Goal: Information Seeking & Learning: Check status

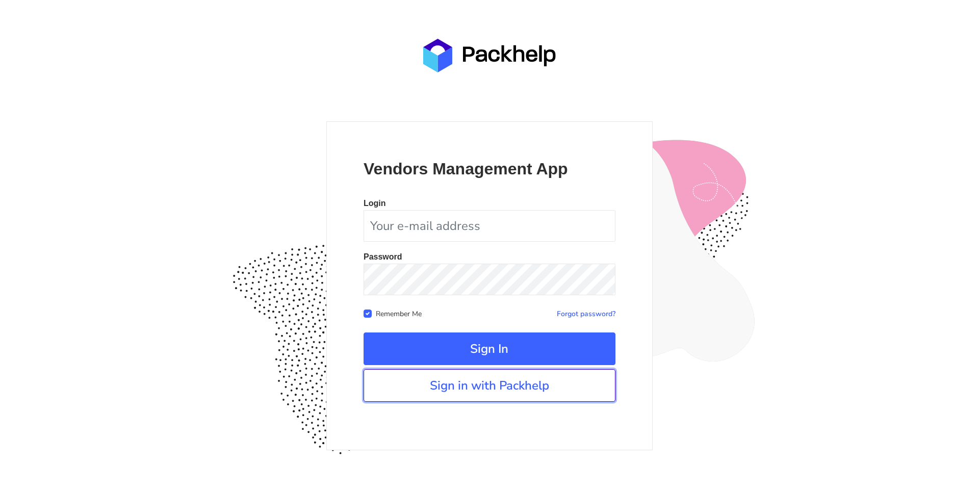
click at [502, 381] on link "Sign in with Packhelp" at bounding box center [489, 385] width 252 height 33
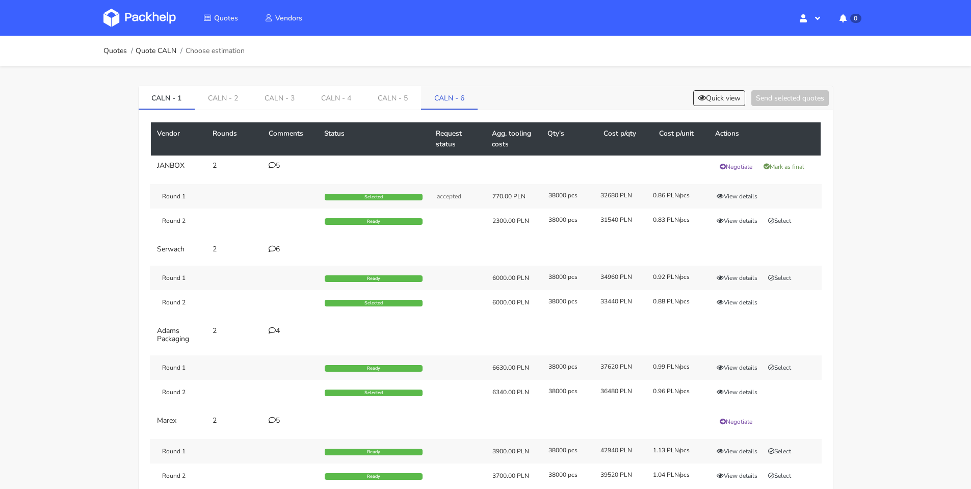
click at [439, 96] on link "CALN - 6" at bounding box center [449, 97] width 57 height 22
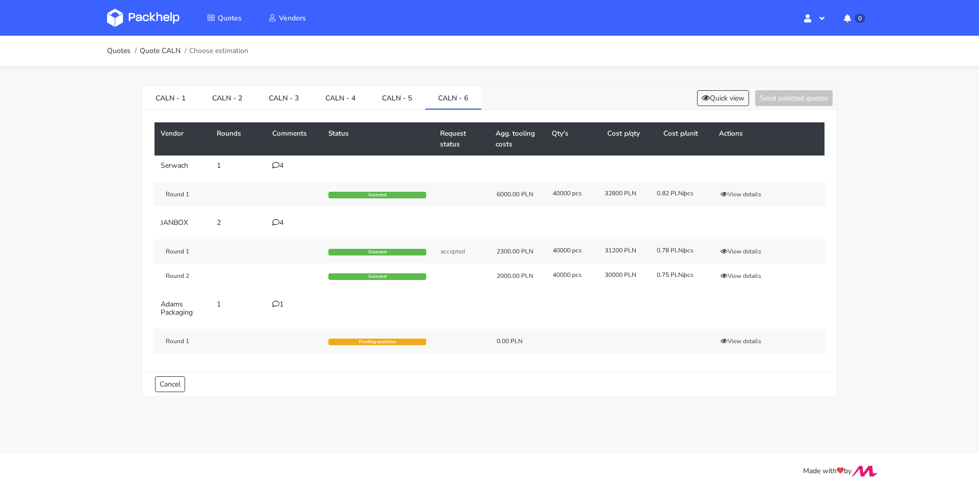
click at [280, 168] on div "4" at bounding box center [294, 166] width 44 height 8
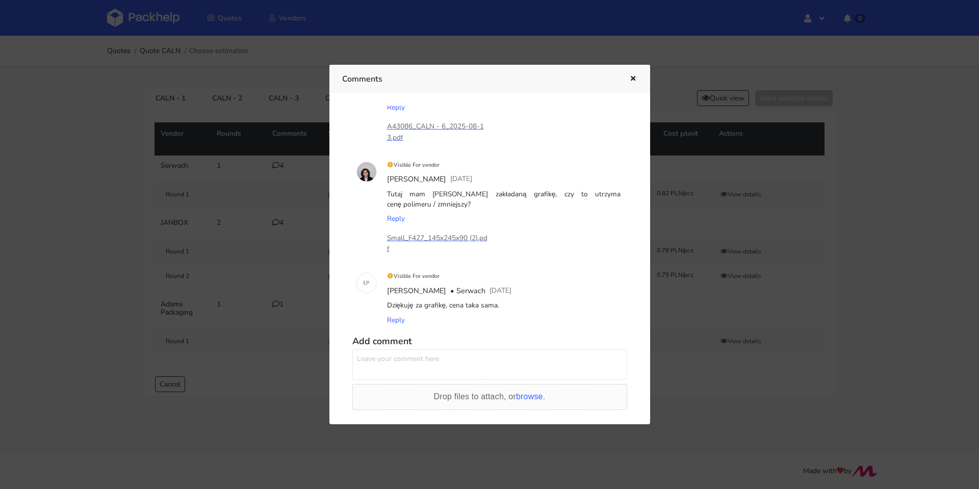
scroll to position [204, 0]
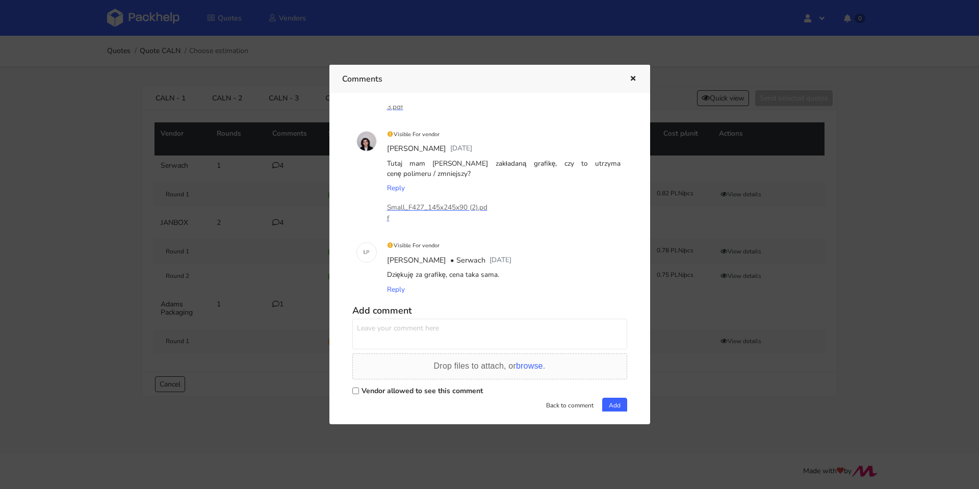
click at [266, 267] on div at bounding box center [489, 244] width 979 height 489
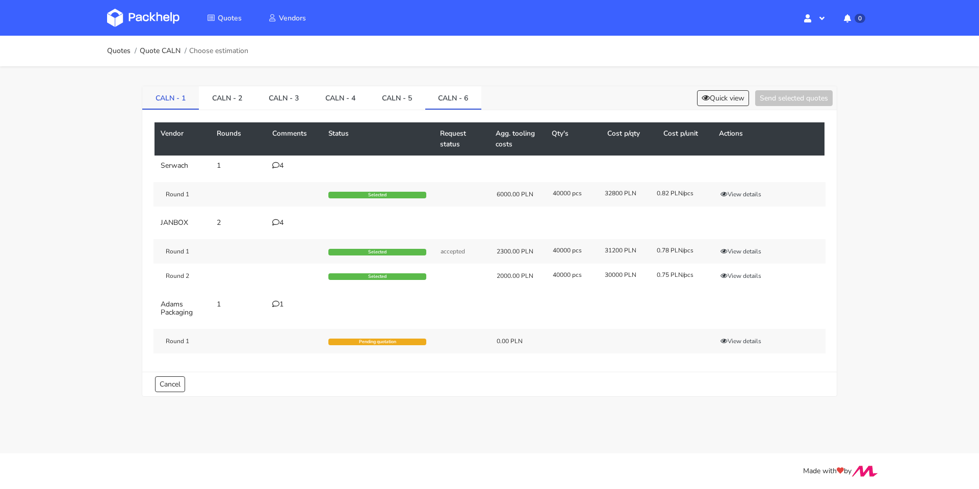
click at [176, 97] on link "CALN - 1" at bounding box center [170, 97] width 57 height 22
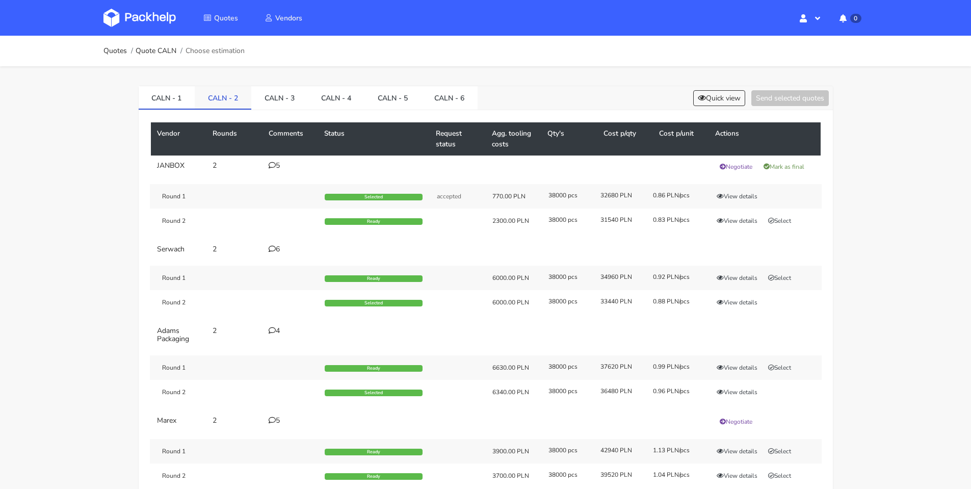
click at [235, 100] on link "CALN - 2" at bounding box center [223, 97] width 57 height 22
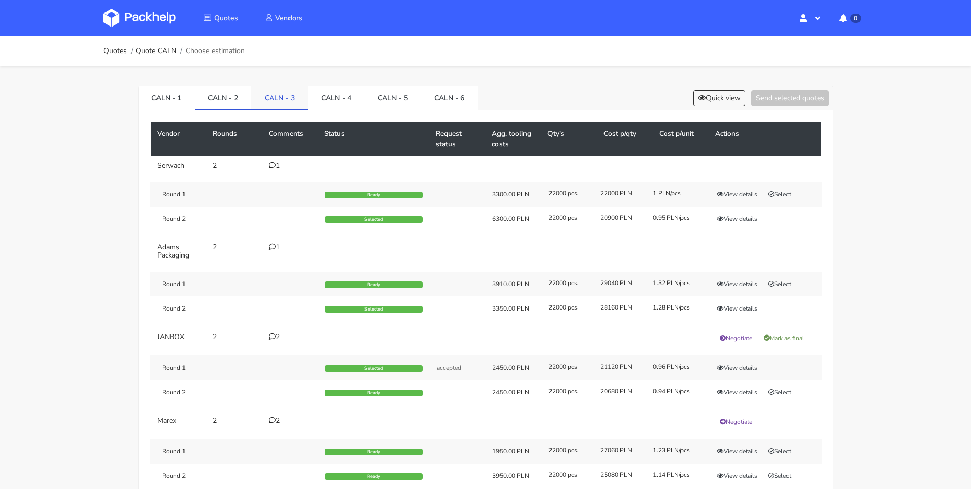
click at [273, 101] on link "CALN - 3" at bounding box center [279, 97] width 57 height 22
click at [318, 102] on link "CALN - 4" at bounding box center [336, 97] width 57 height 22
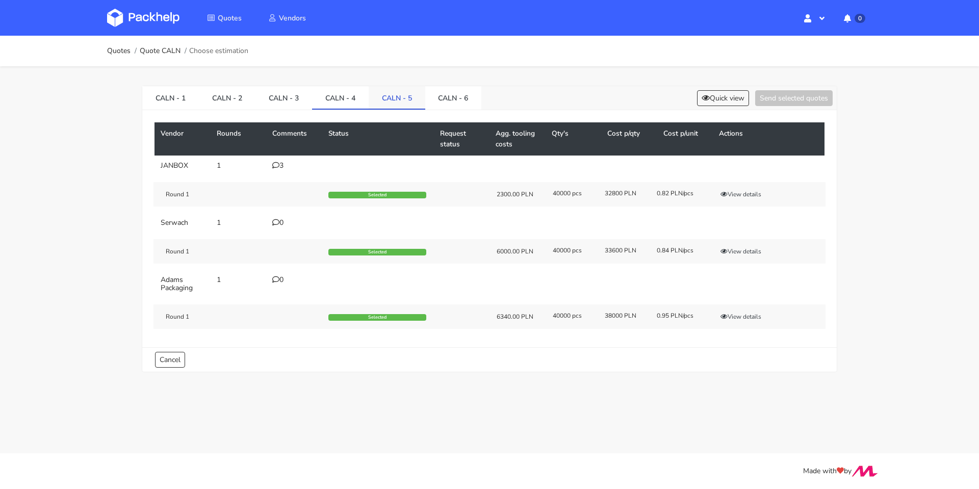
click at [379, 102] on link "CALN - 5" at bounding box center [397, 97] width 57 height 22
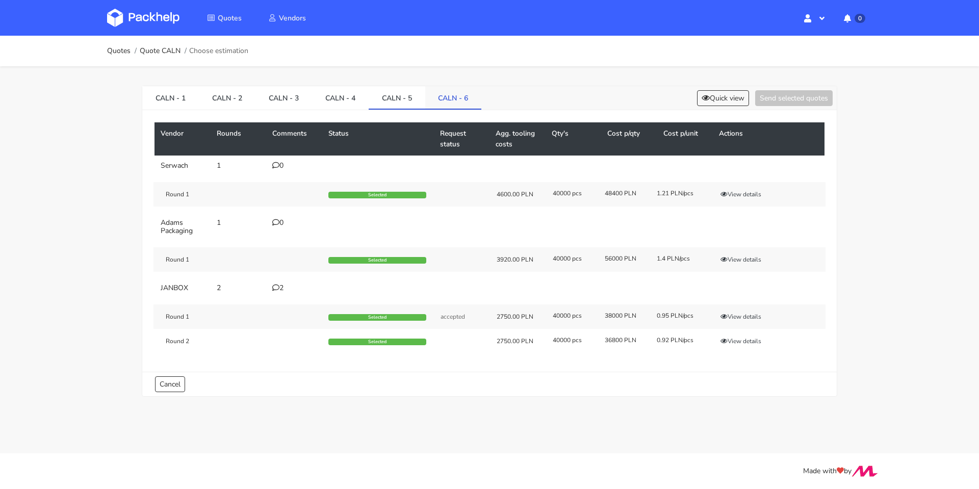
click at [448, 100] on link "CALN - 6" at bounding box center [453, 97] width 57 height 22
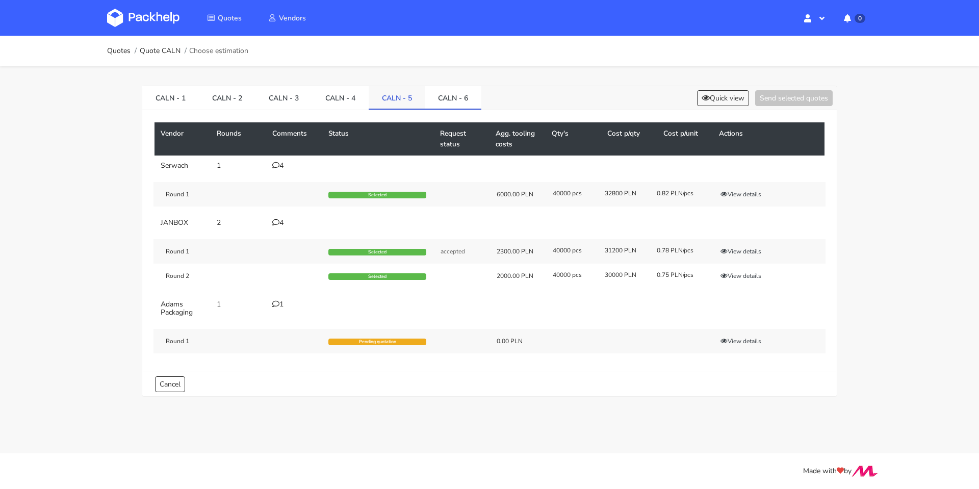
click at [401, 101] on link "CALN - 5" at bounding box center [397, 97] width 57 height 22
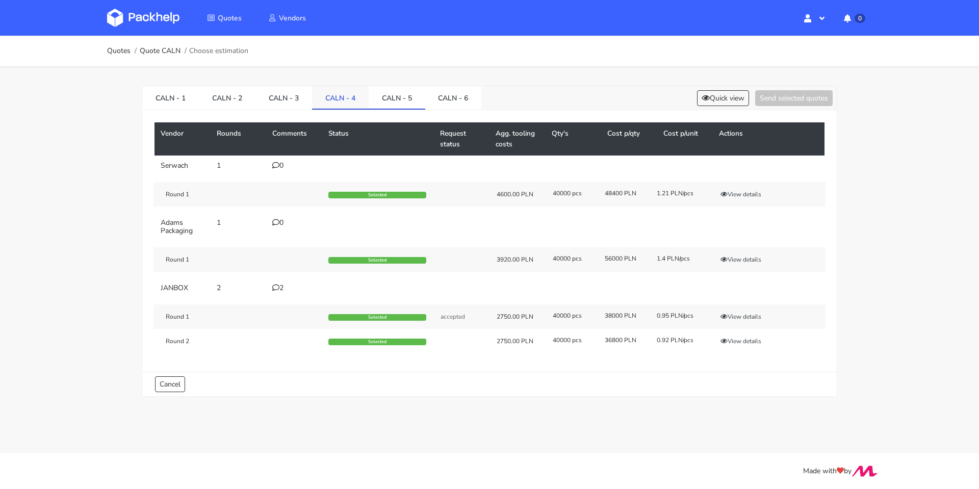
click at [330, 101] on link "CALN - 4" at bounding box center [340, 97] width 57 height 22
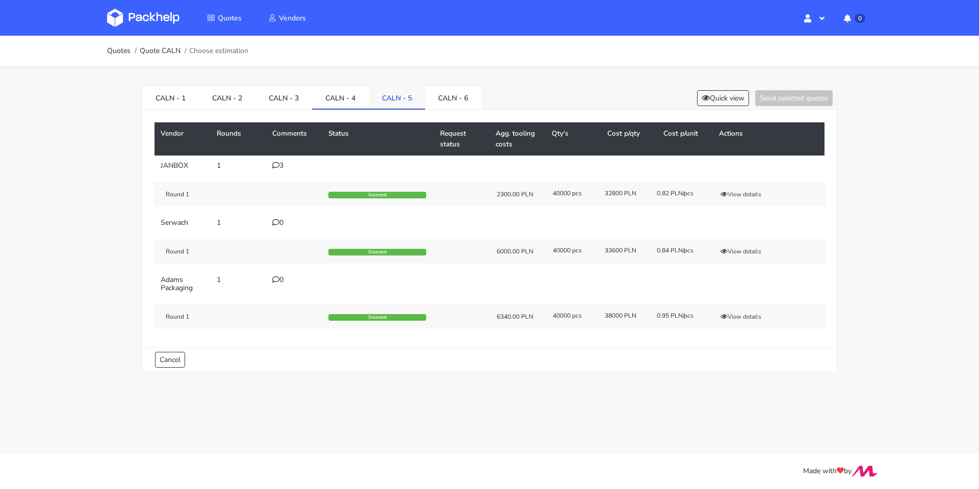
click at [378, 101] on link "CALN - 5" at bounding box center [397, 97] width 57 height 22
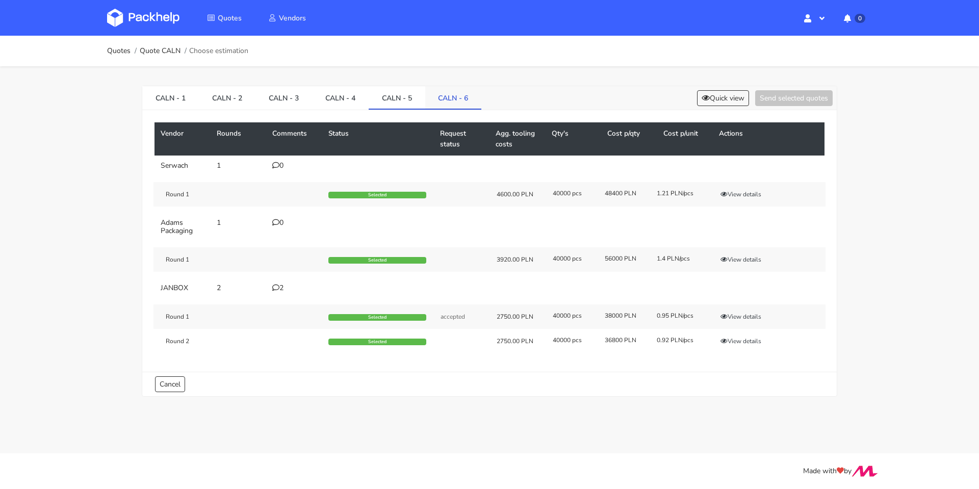
click at [450, 102] on link "CALN - 6" at bounding box center [453, 97] width 57 height 22
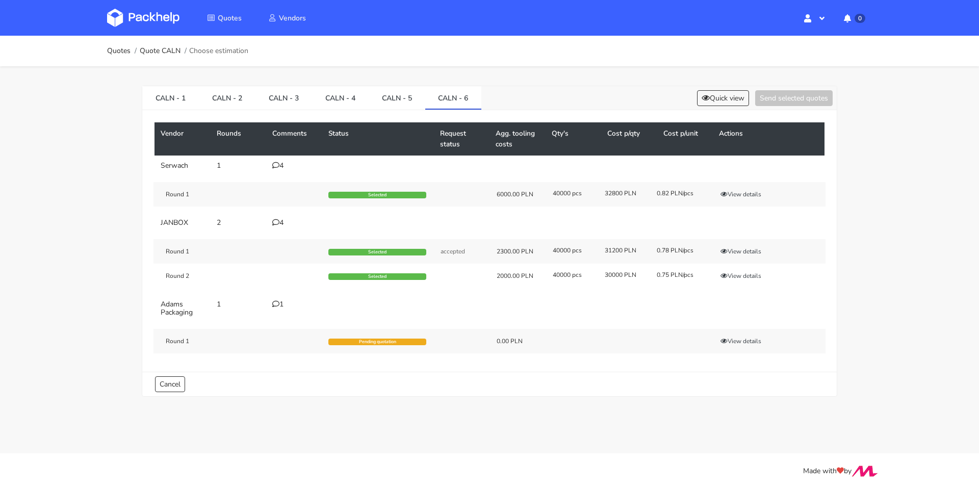
click at [279, 220] on div "4" at bounding box center [294, 223] width 44 height 8
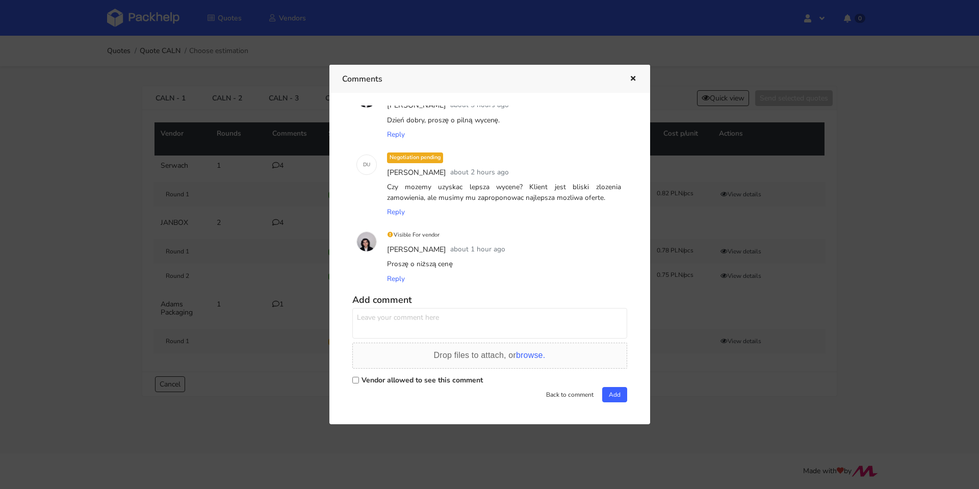
scroll to position [137, 0]
click at [257, 270] on div at bounding box center [489, 244] width 979 height 489
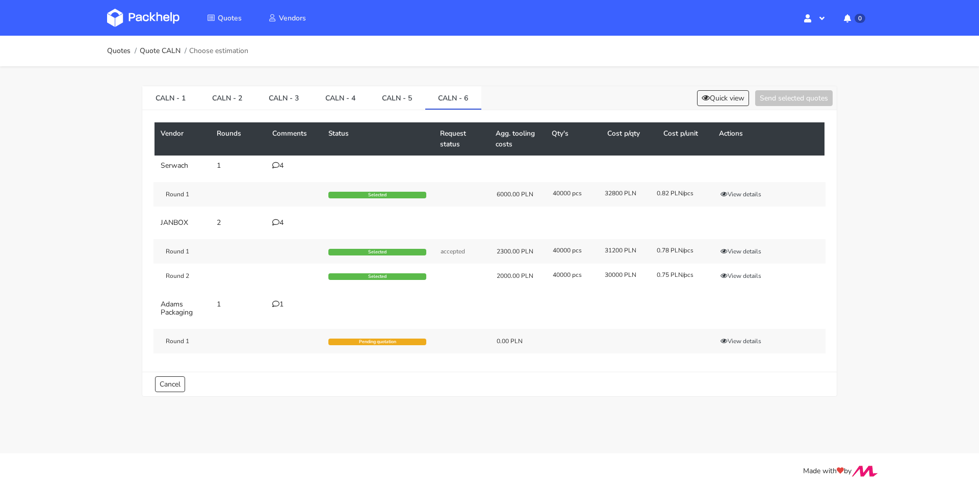
click at [275, 307] on div "1" at bounding box center [294, 304] width 44 height 8
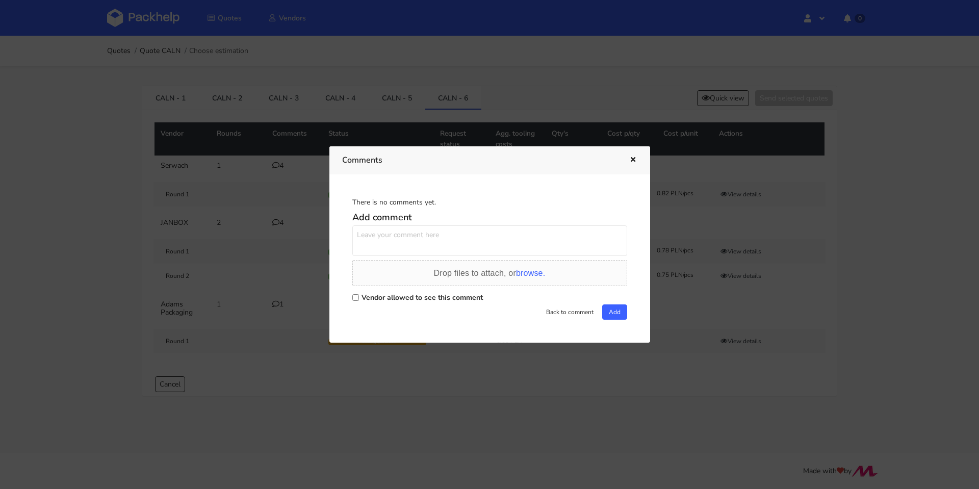
scroll to position [0, 0]
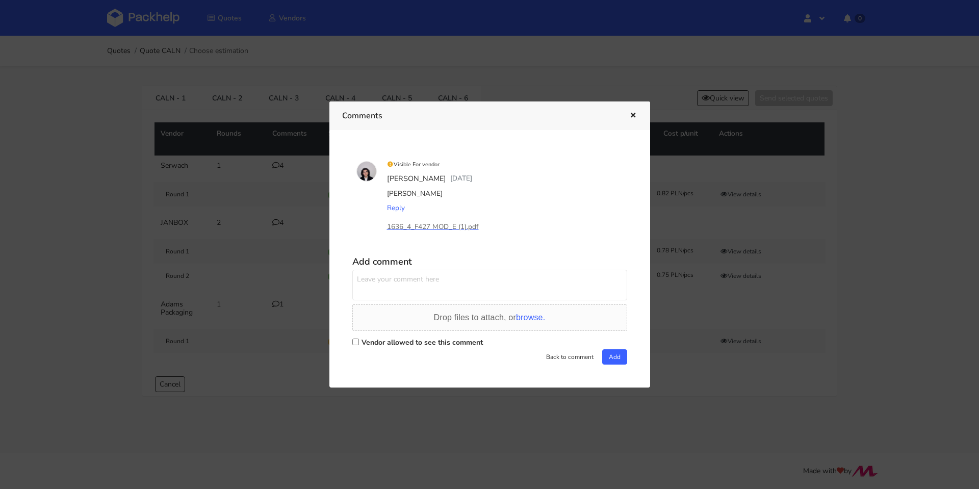
click at [271, 286] on div at bounding box center [489, 244] width 979 height 489
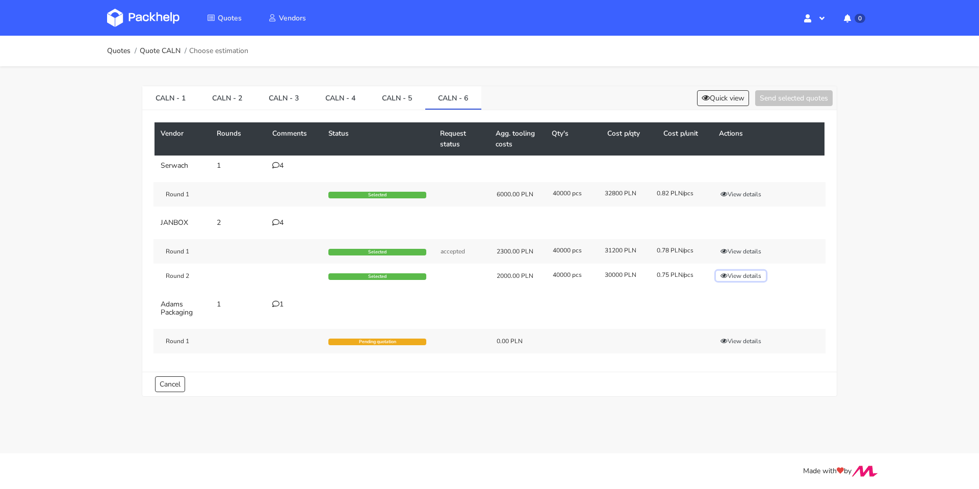
click at [742, 277] on button "View details" at bounding box center [741, 276] width 50 height 10
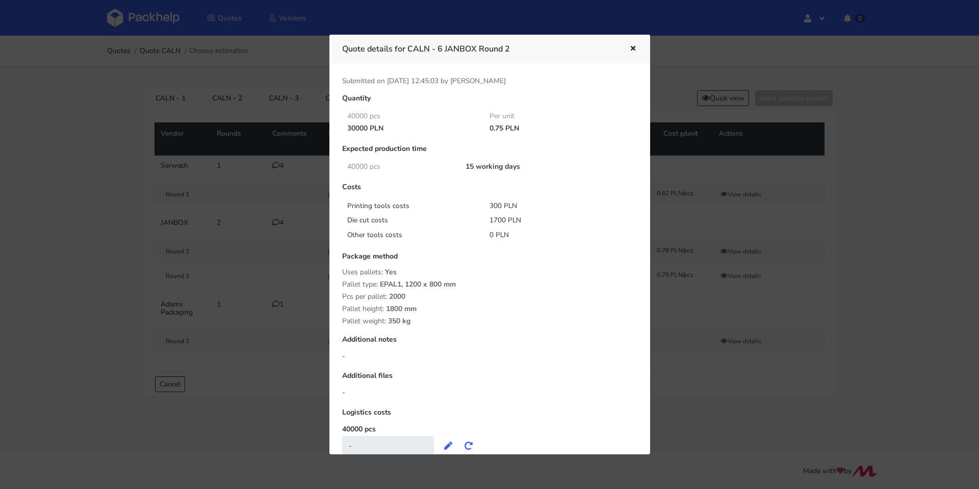
click at [766, 365] on div at bounding box center [489, 244] width 979 height 489
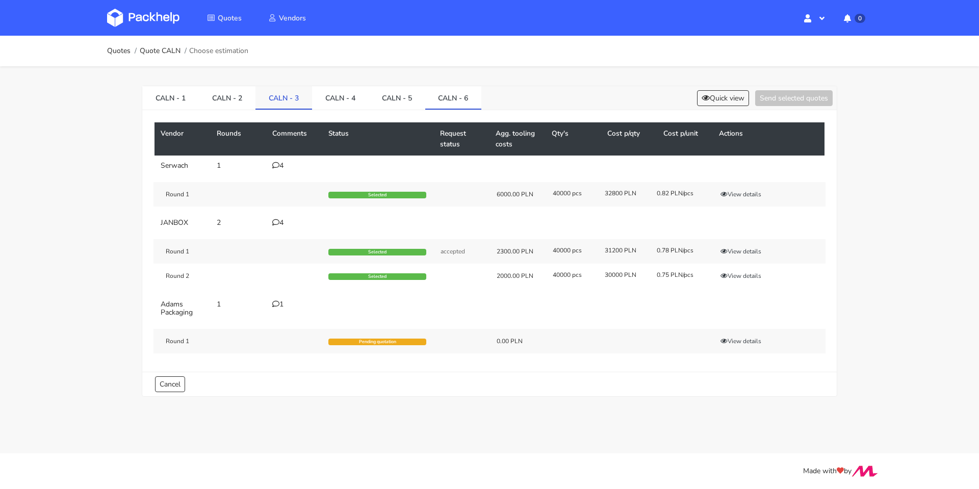
click at [272, 97] on link "CALN - 3" at bounding box center [283, 97] width 57 height 22
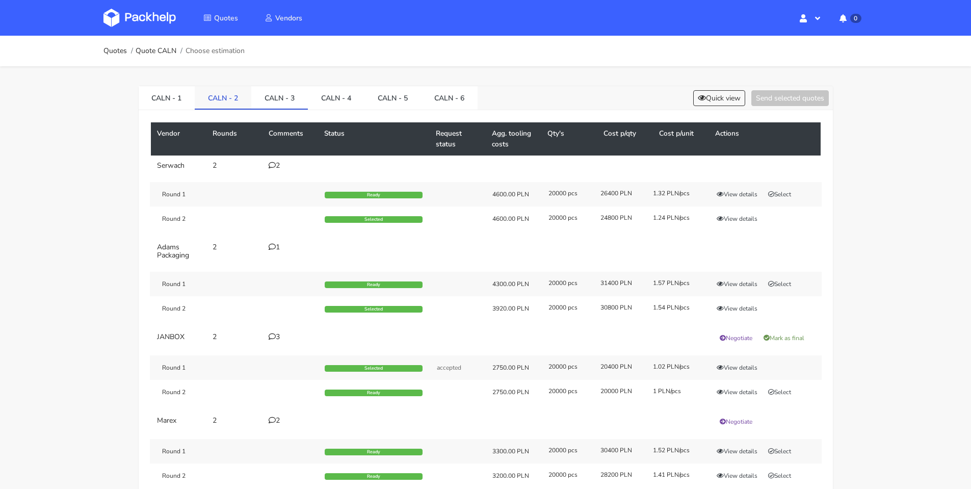
click at [221, 98] on link "CALN - 2" at bounding box center [223, 97] width 57 height 22
click at [283, 98] on link "CALN - 3" at bounding box center [279, 97] width 57 height 22
click at [173, 97] on link "CALN - 1" at bounding box center [167, 97] width 57 height 22
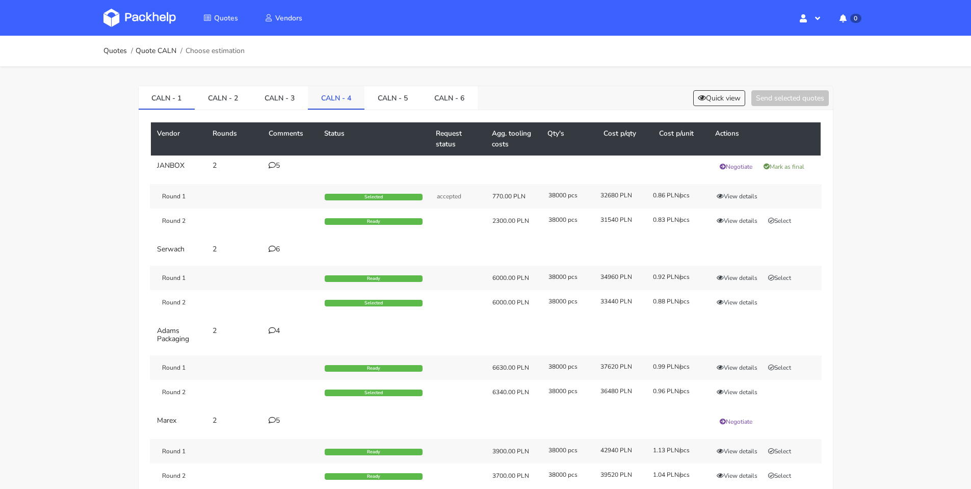
click at [327, 101] on link "CALN - 4" at bounding box center [336, 97] width 57 height 22
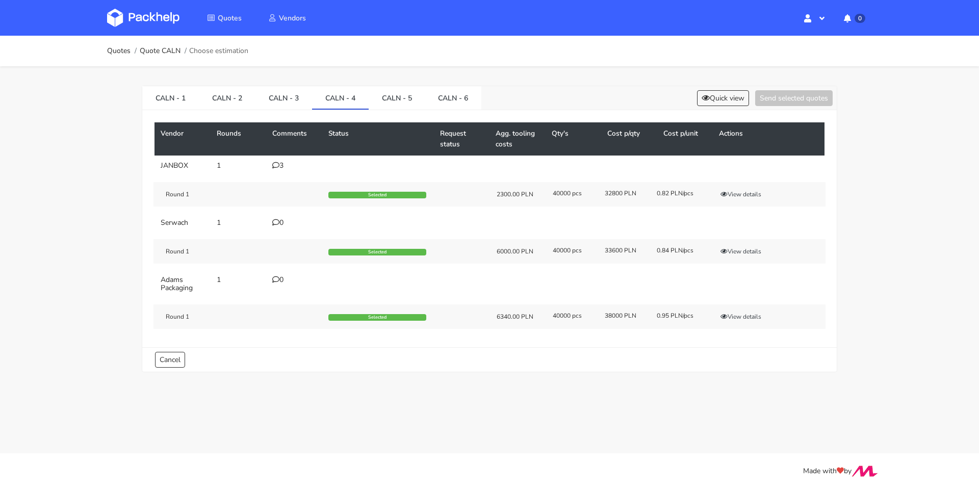
click at [272, 164] on icon at bounding box center [275, 165] width 7 height 7
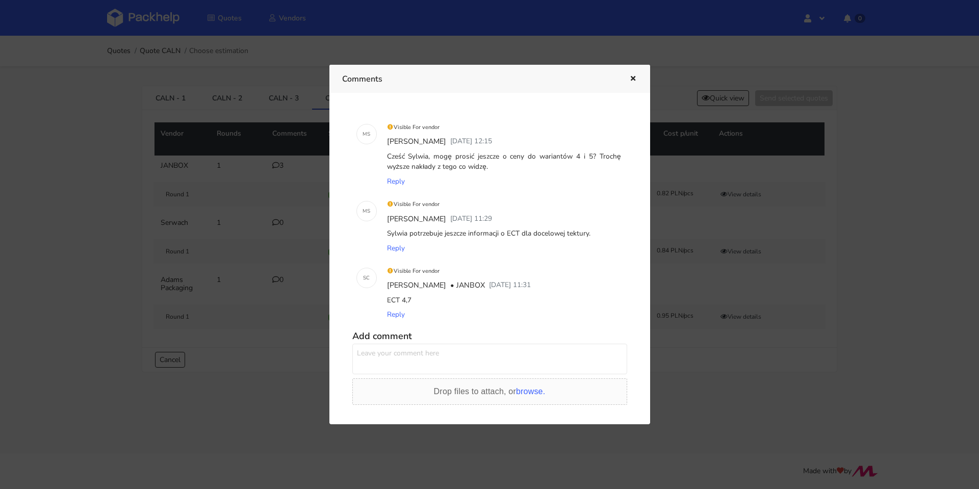
click at [268, 269] on div at bounding box center [489, 244] width 979 height 489
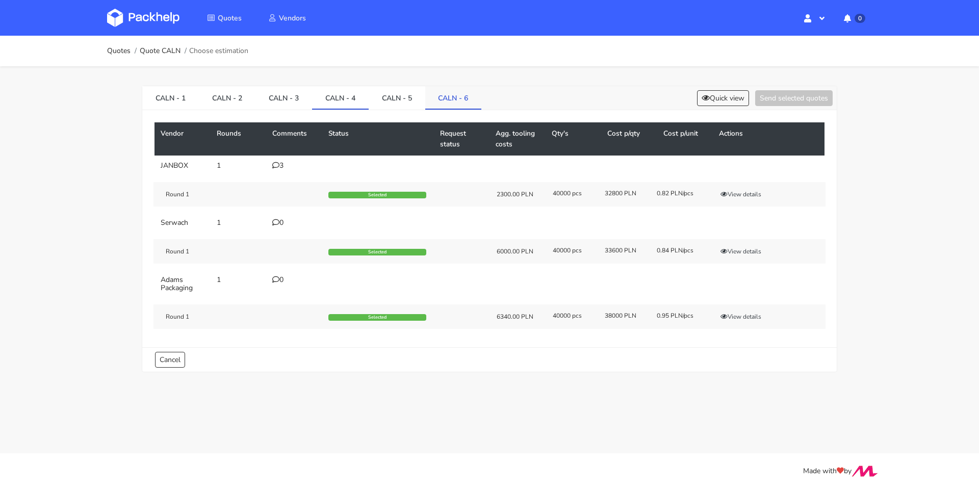
click at [454, 97] on link "CALN - 6" at bounding box center [453, 97] width 57 height 22
